Goal: Navigation & Orientation: Find specific page/section

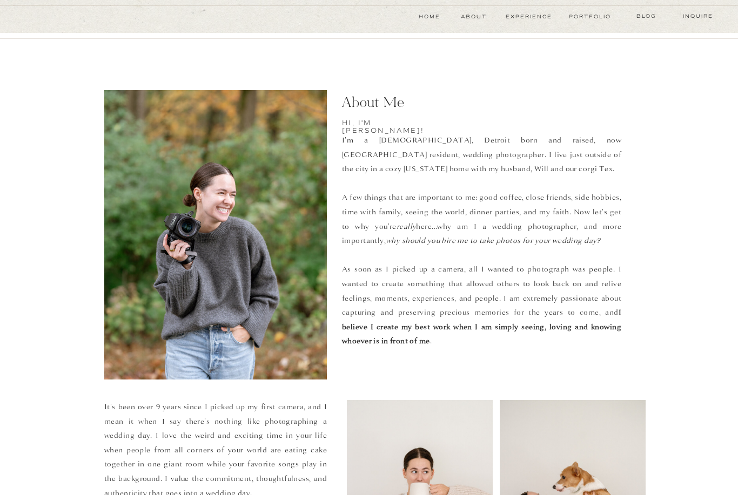
click at [704, 19] on nav "Inquire" at bounding box center [698, 16] width 38 height 9
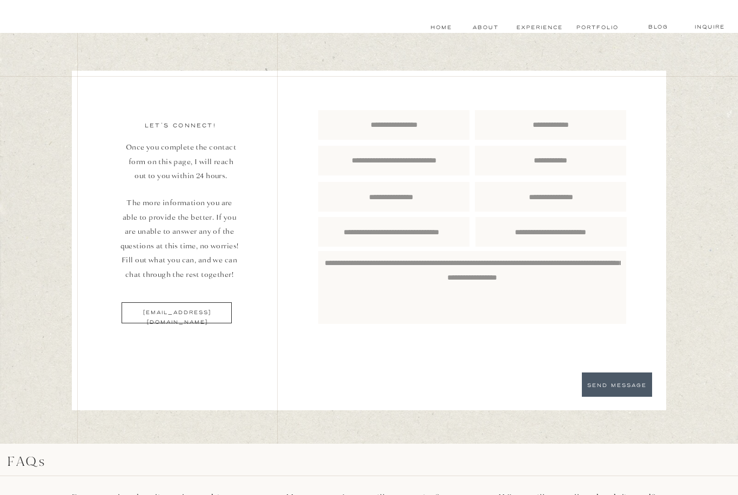
click at [495, 31] on nav "About" at bounding box center [484, 27] width 24 height 9
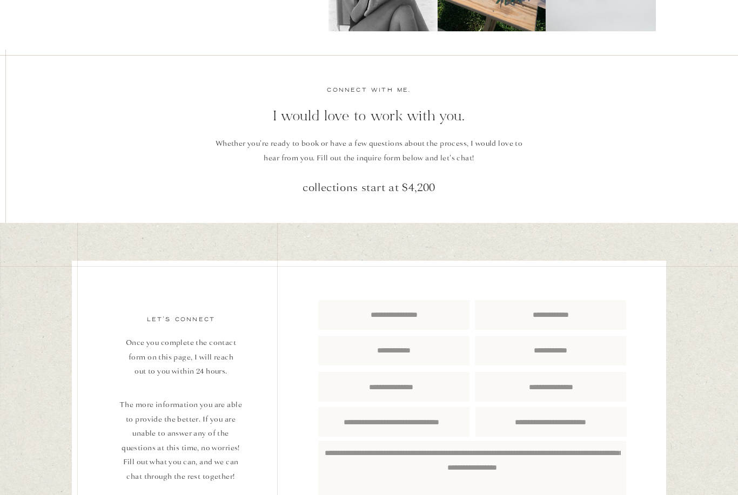
scroll to position [1550, 0]
click at [418, 192] on p "collections start at $4,200" at bounding box center [369, 187] width 324 height 19
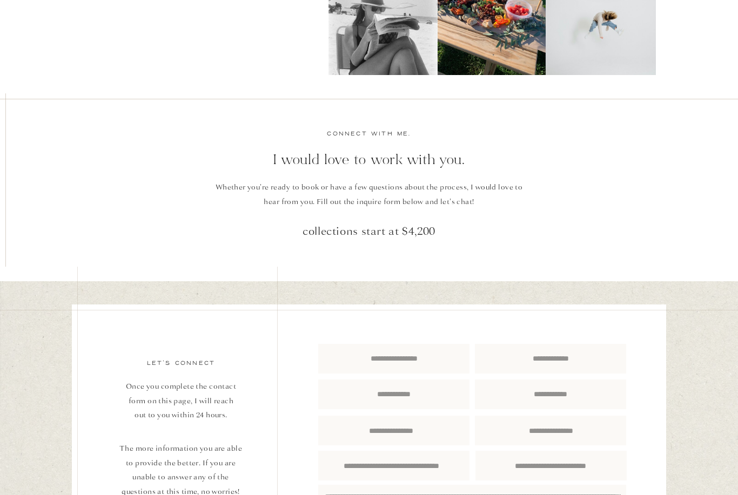
scroll to position [1491, 0]
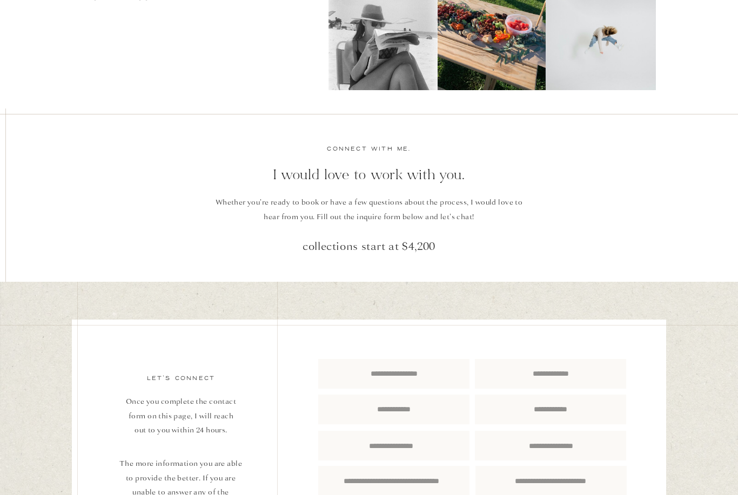
click at [426, 245] on p "collections start at $4,200" at bounding box center [369, 245] width 324 height 19
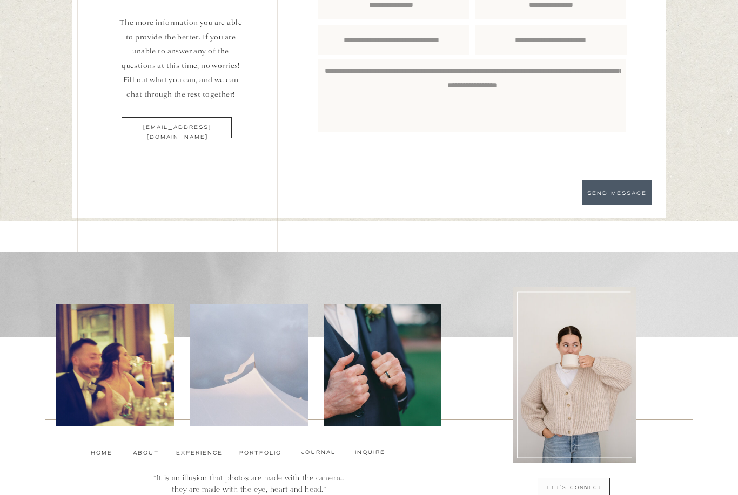
scroll to position [1941, 0]
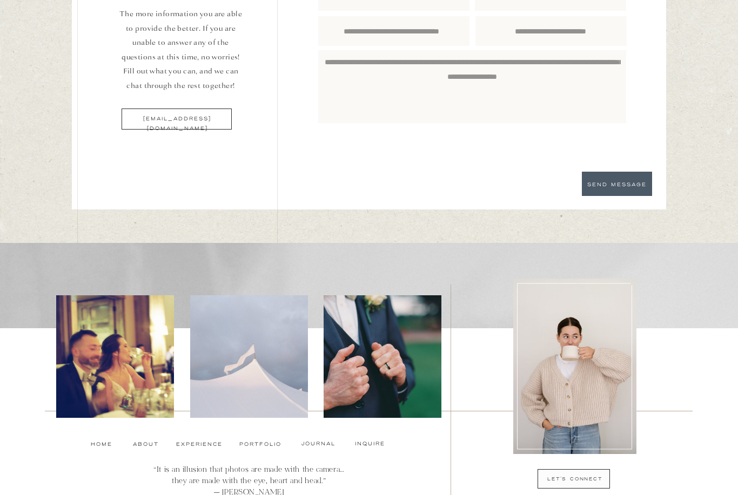
click at [113, 440] on nav "Home" at bounding box center [101, 444] width 24 height 9
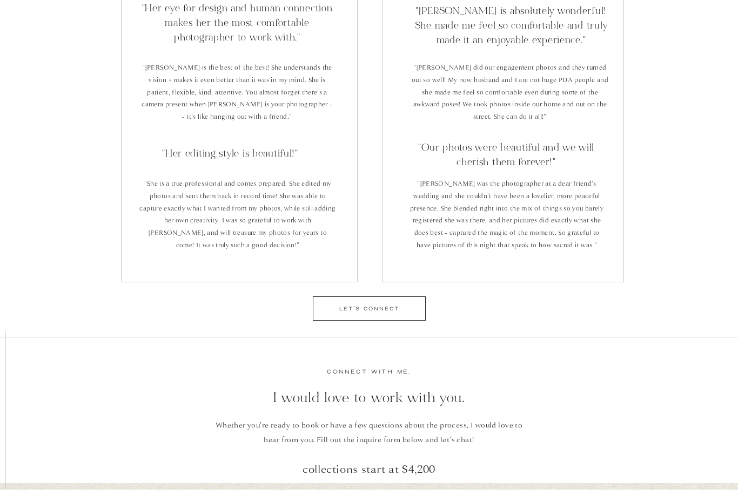
scroll to position [1890, 0]
